Goal: Transaction & Acquisition: Book appointment/travel/reservation

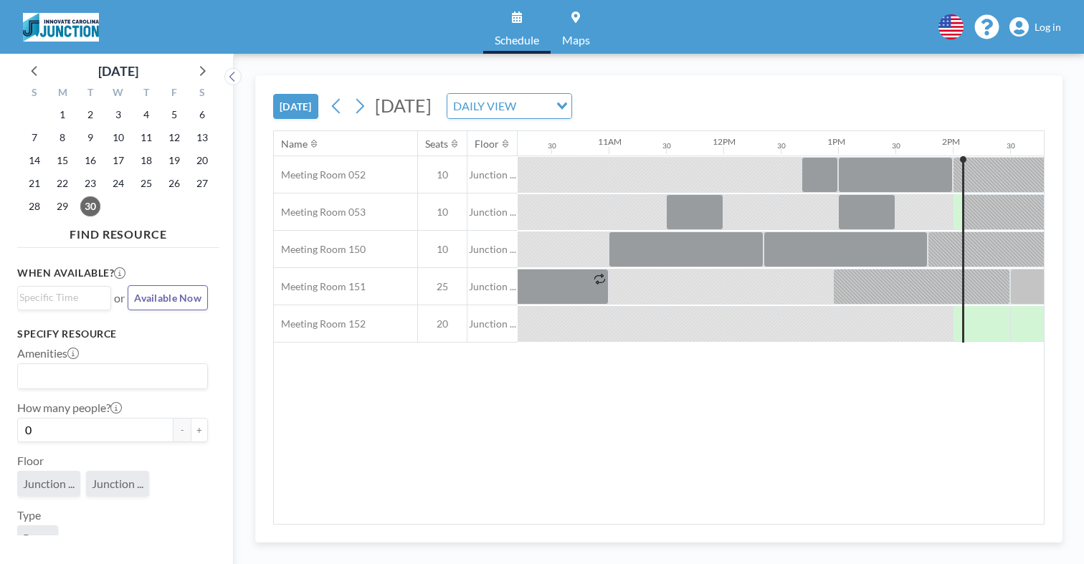
scroll to position [0, 1258]
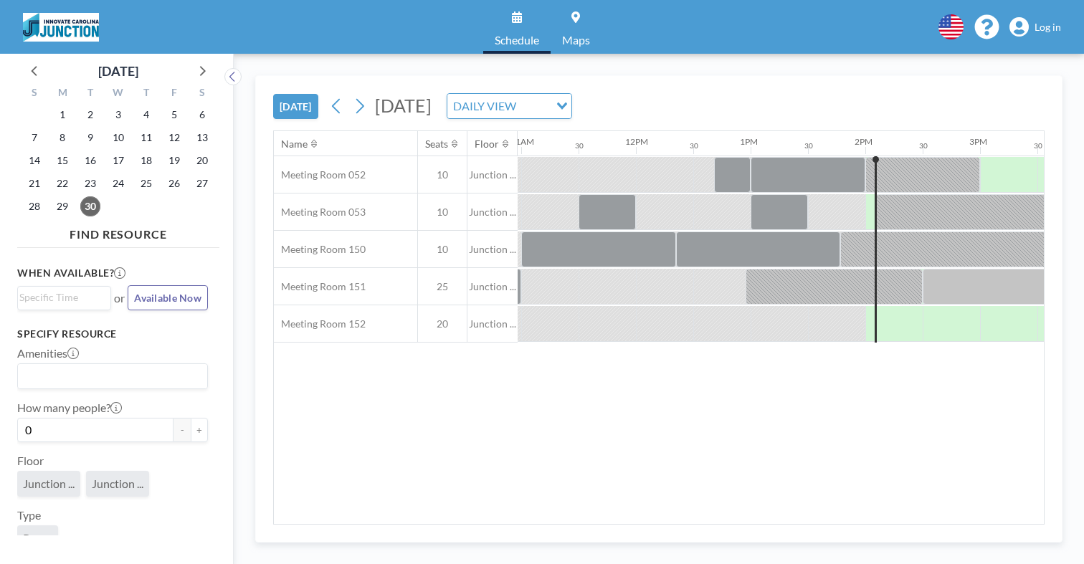
click at [1061, 21] on span "Log in" at bounding box center [1047, 27] width 27 height 13
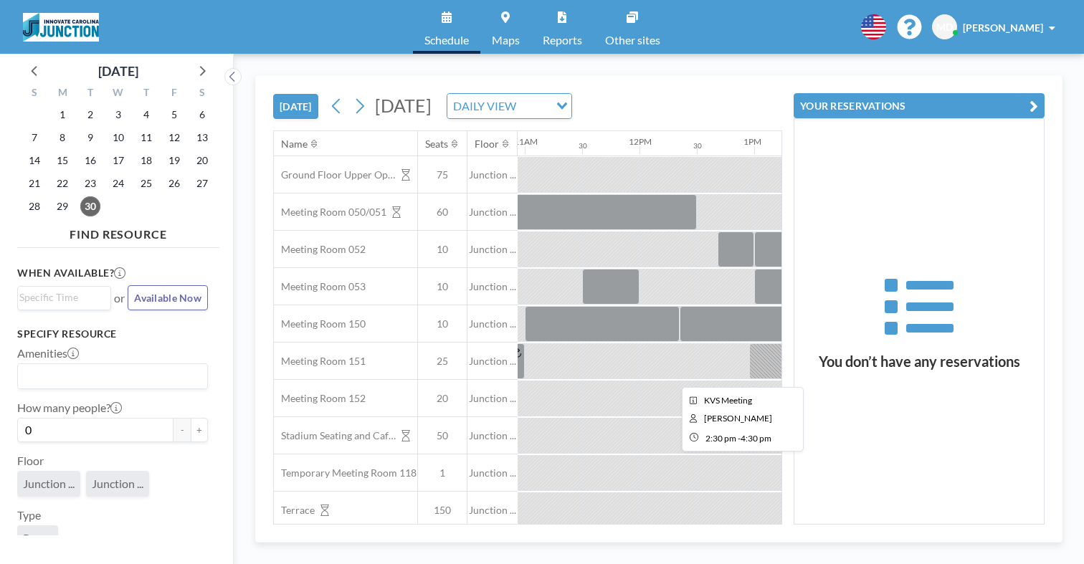
scroll to position [0, 1258]
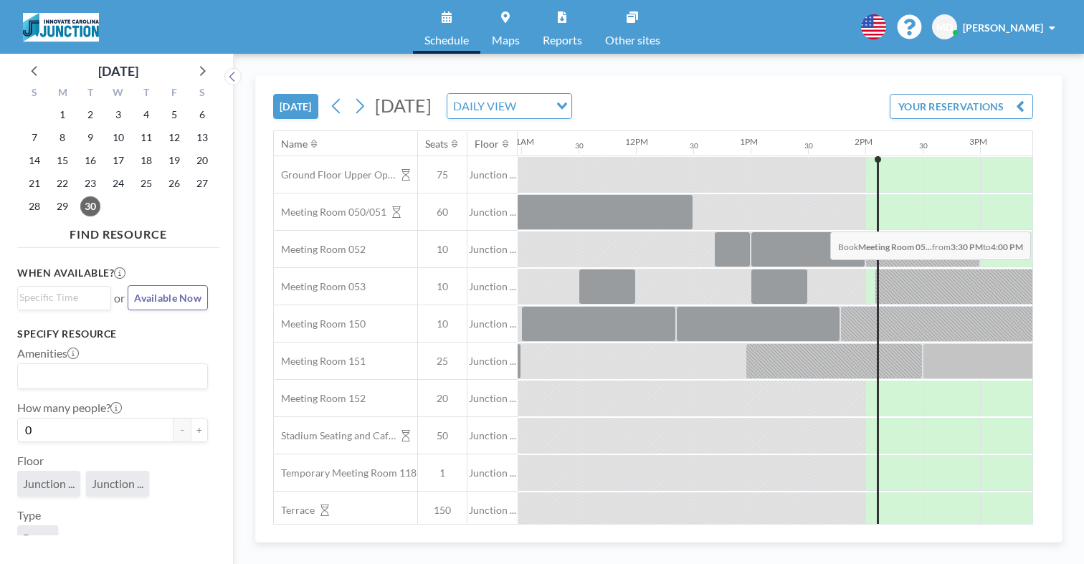
click at [1037, 231] on div at bounding box center [1065, 249] width 57 height 36
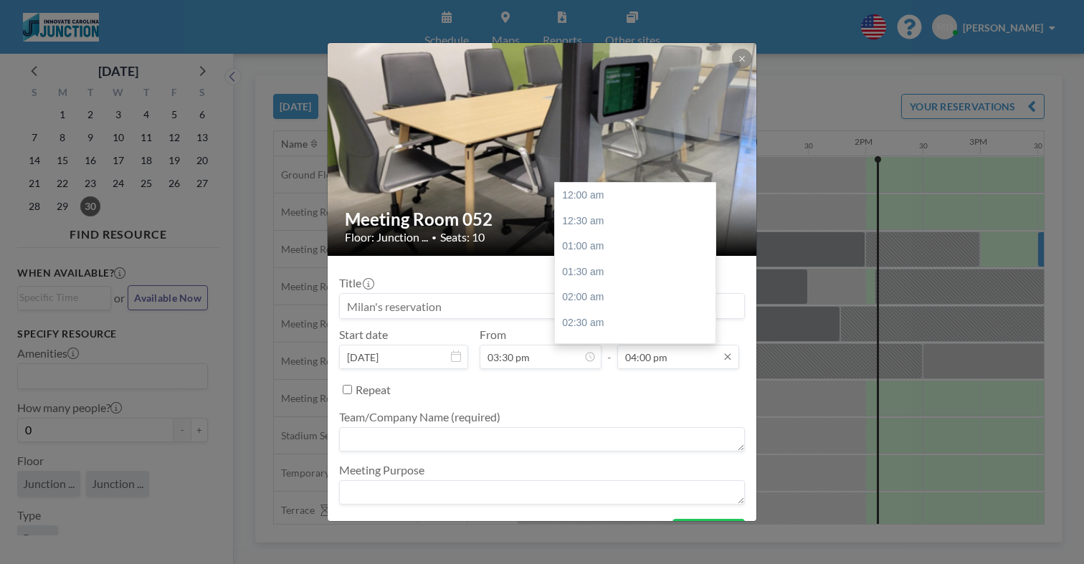
scroll to position [732, 0]
click at [647, 345] on input "04:00 pm" at bounding box center [678, 357] width 122 height 24
click at [611, 317] on div "05:00 pm" at bounding box center [635, 330] width 161 height 26
type input "05:00 pm"
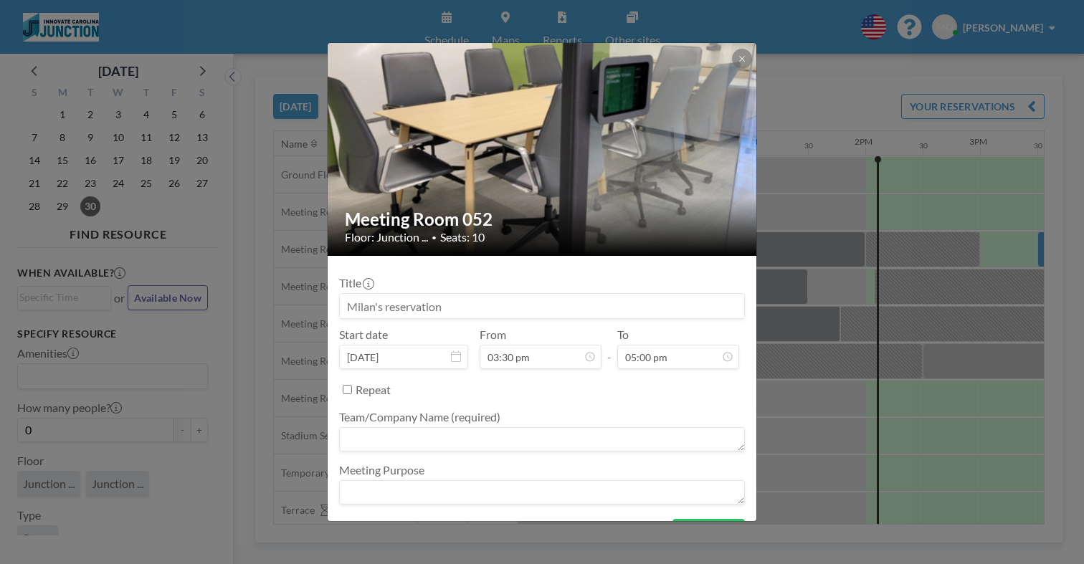
click at [588, 427] on textarea at bounding box center [542, 439] width 406 height 24
type textarea "Domiq"
type textarea "T"
type textarea "Client Trial Meeting"
click at [672, 519] on button "BOOK NOW" at bounding box center [708, 531] width 72 height 25
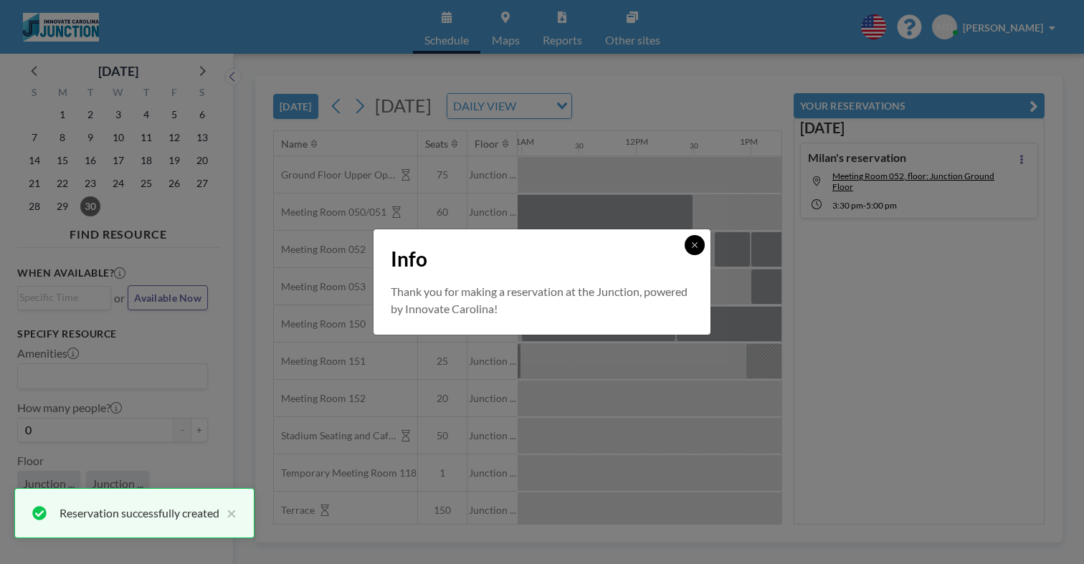
click at [684, 252] on button at bounding box center [694, 245] width 20 height 20
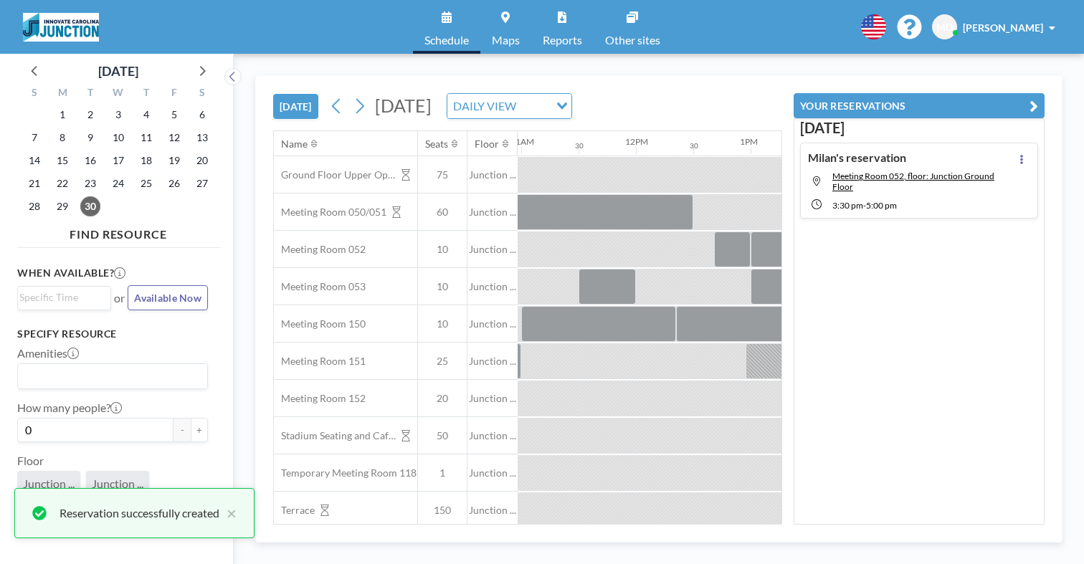
click at [1062, 297] on div "TODAY Tuesday, September 30, 2025 DAILY VIEW Loading... Name Seats Floor 12AM 3…" at bounding box center [658, 308] width 807 height 467
